Goal: Transaction & Acquisition: Download file/media

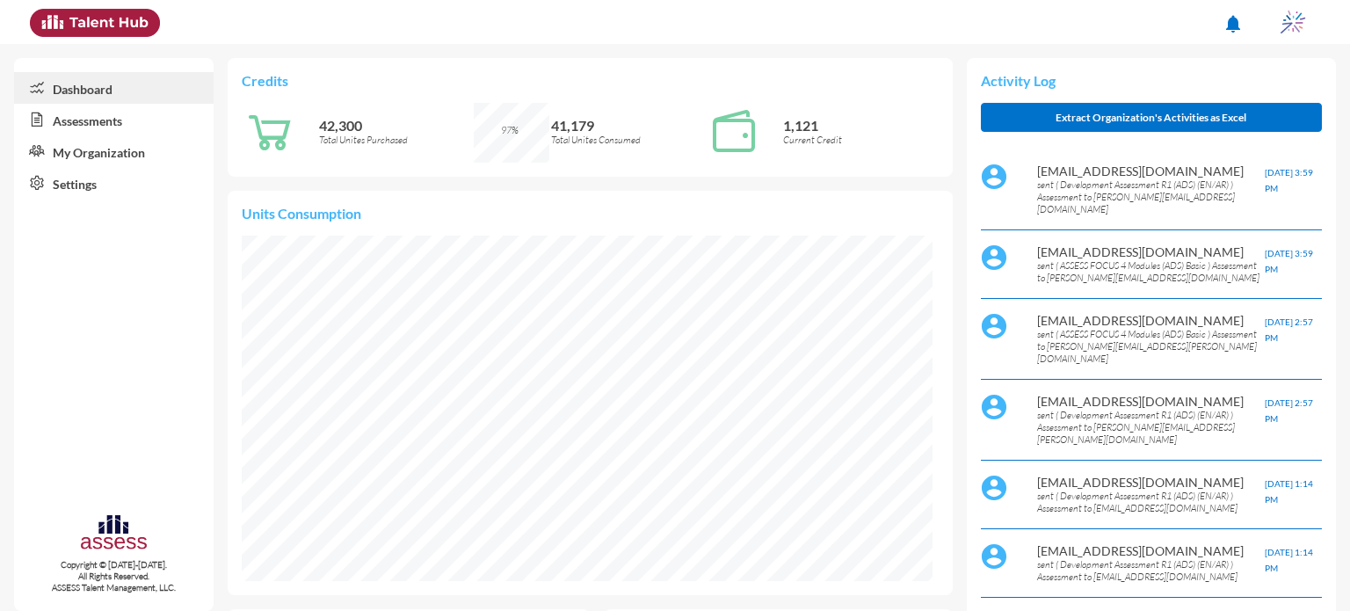
scroll to position [158, 317]
click at [91, 122] on link "Assessments" at bounding box center [114, 120] width 200 height 32
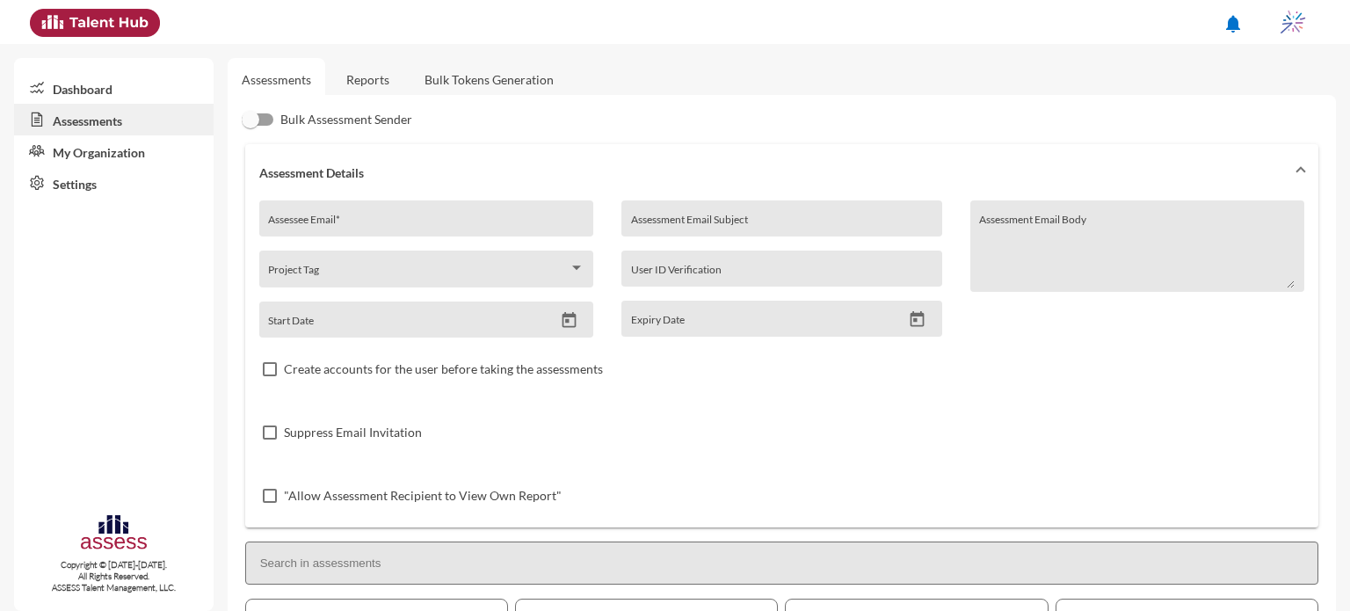
click at [382, 80] on link "Reports" at bounding box center [367, 79] width 71 height 43
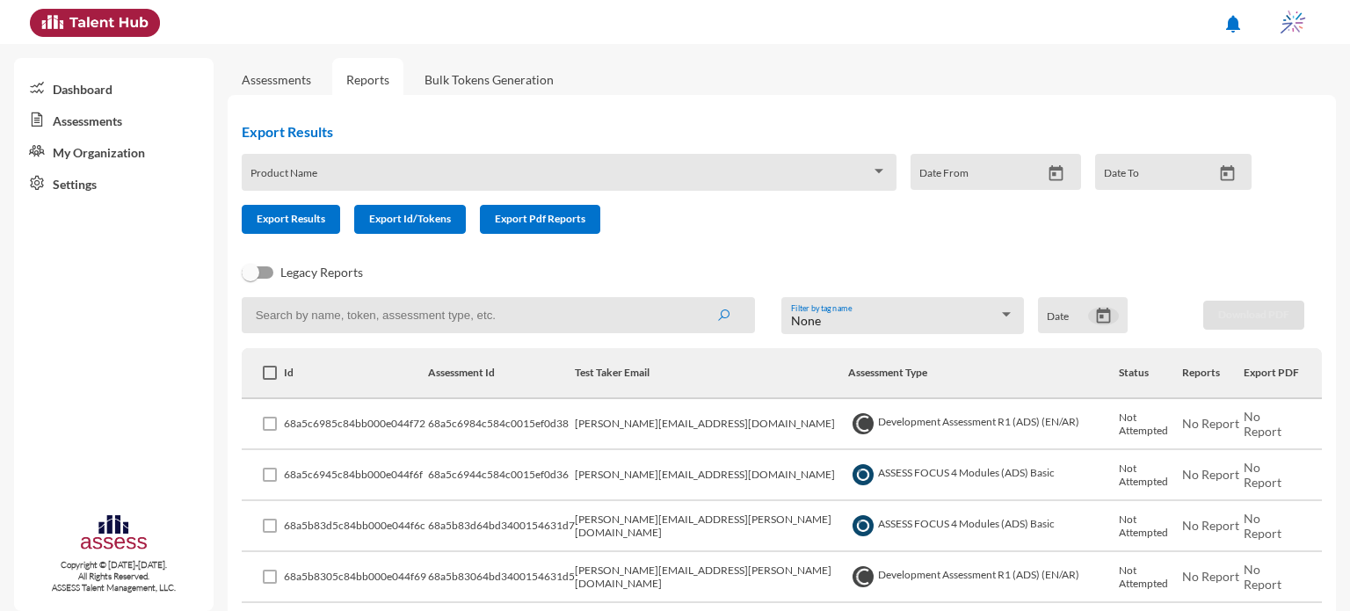
click at [1100, 317] on icon "Open calendar" at bounding box center [1104, 316] width 18 height 18
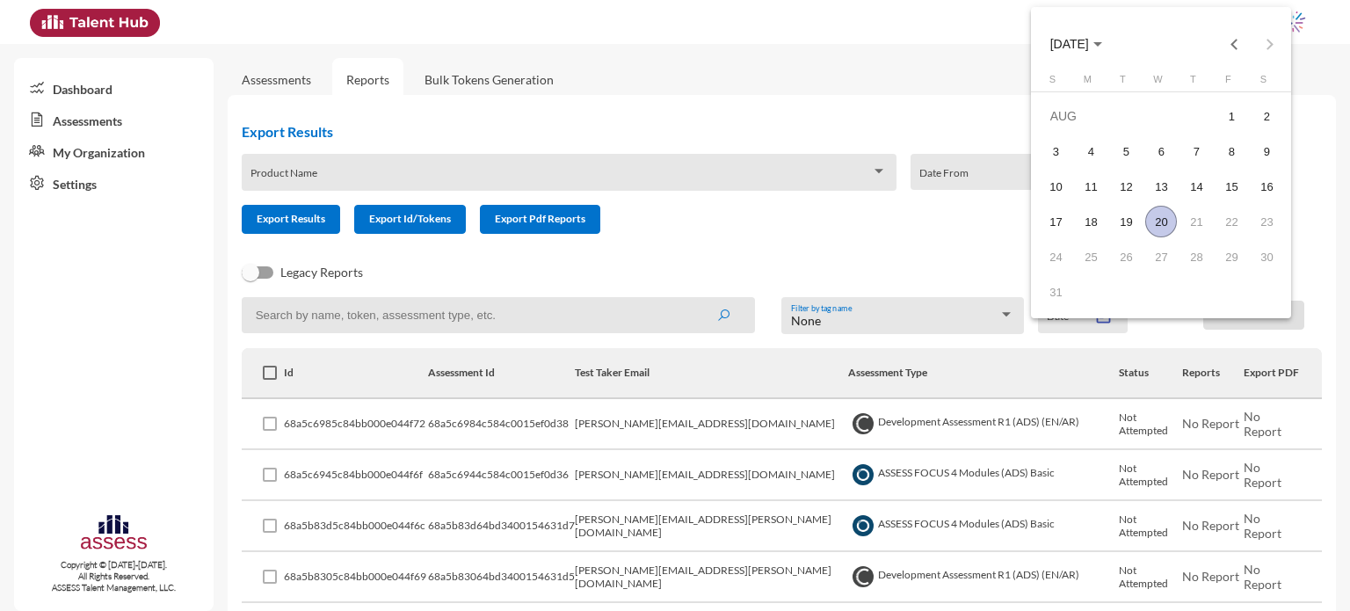
click at [1153, 221] on div "20" at bounding box center [1162, 222] width 32 height 32
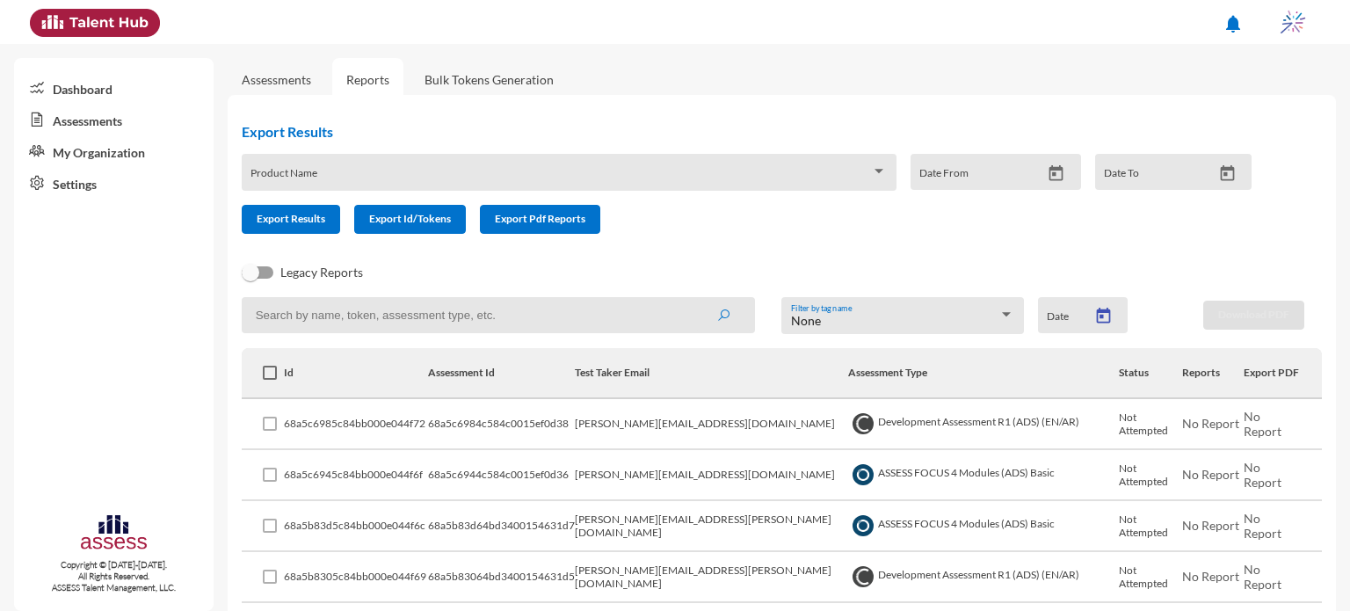
type input "[DATE]"
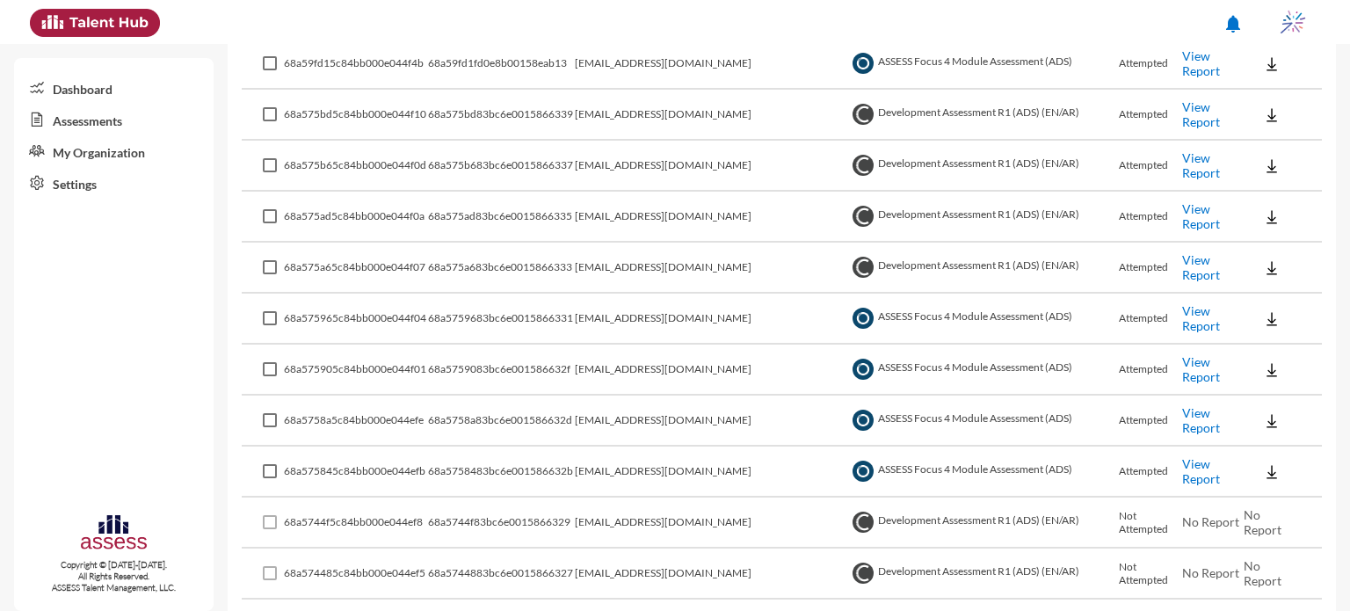
scroll to position [1537, 0]
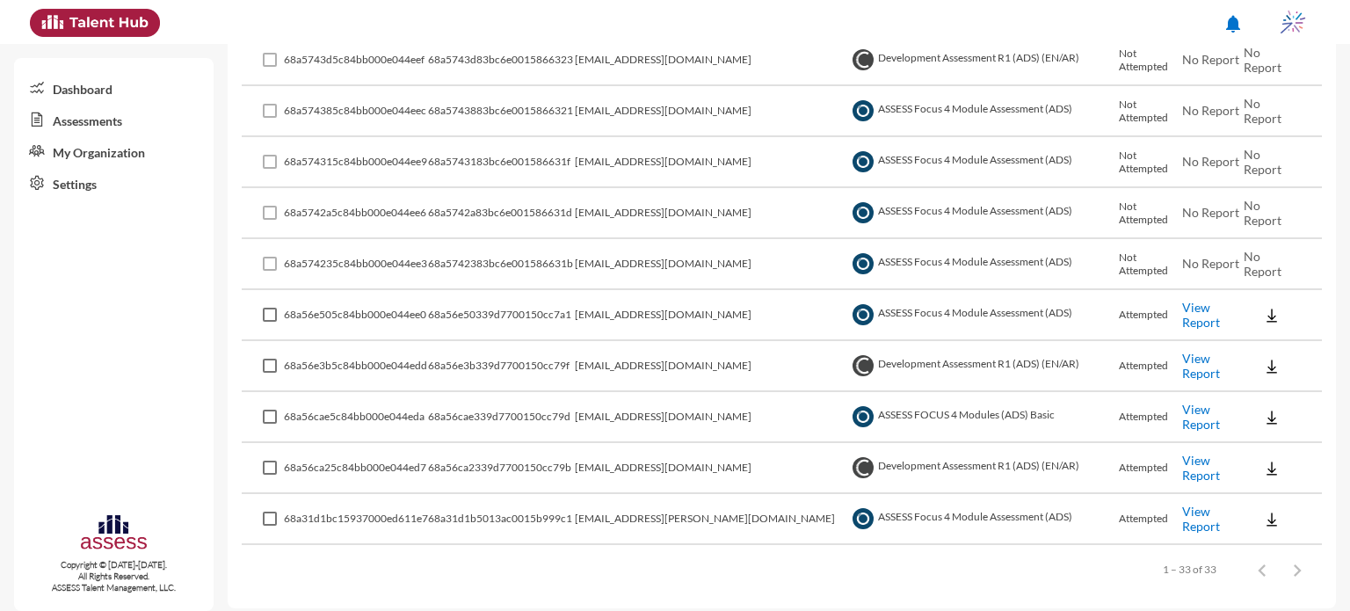
click at [1203, 407] on link "View Report" at bounding box center [1202, 417] width 38 height 30
click at [1263, 409] on img at bounding box center [1272, 418] width 18 height 18
click at [1265, 440] on button "EN" at bounding box center [1279, 439] width 98 height 33
click at [1263, 358] on img at bounding box center [1272, 367] width 18 height 18
click at [1273, 395] on button "OCM / EN" at bounding box center [1290, 389] width 120 height 33
